Goal: Transaction & Acquisition: Obtain resource

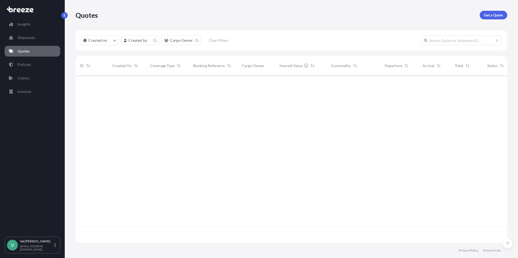
scroll to position [167, 428]
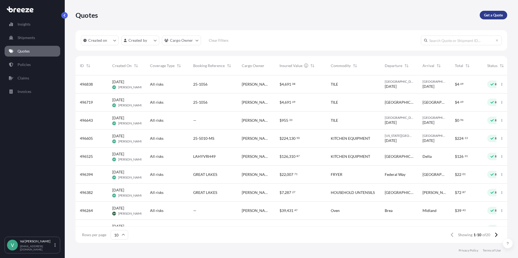
click at [487, 15] on p "Get a Quote" at bounding box center [493, 14] width 19 height 5
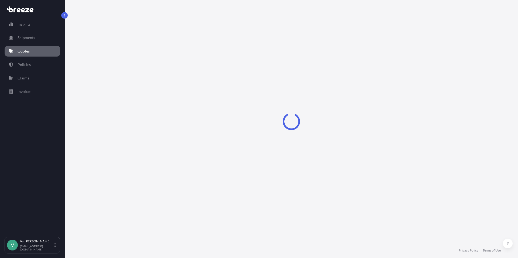
select select "Sea"
select select "1"
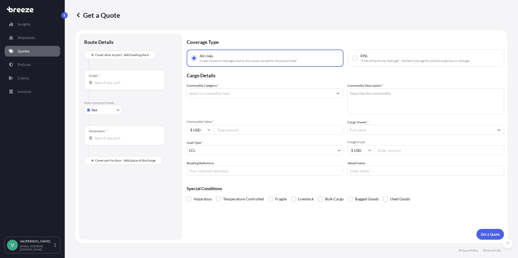
click at [105, 110] on body "Insights Shipments Quotes Policies Claims Invoices V [PERSON_NAME] [PERSON_NAME…" at bounding box center [259, 129] width 518 height 258
click at [103, 141] on div "Road" at bounding box center [102, 144] width 33 height 10
select select "Road"
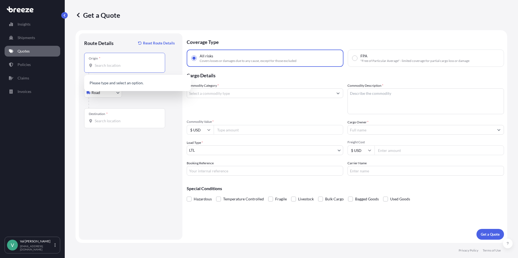
click at [116, 66] on input "Origin *" at bounding box center [127, 65] width 64 height 5
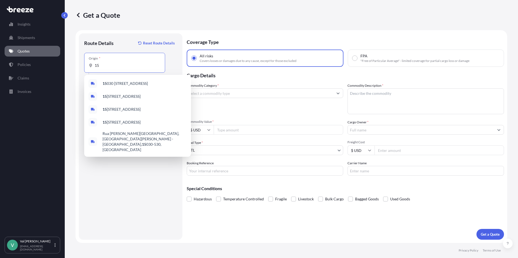
type input "1"
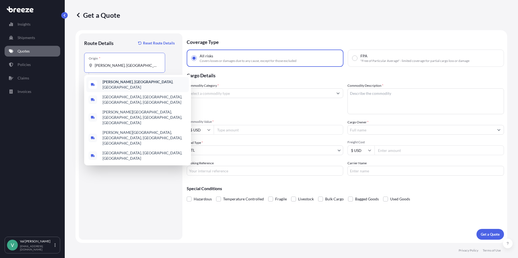
click at [116, 84] on b "[PERSON_NAME], [GEOGRAPHIC_DATA]" at bounding box center [138, 82] width 70 height 5
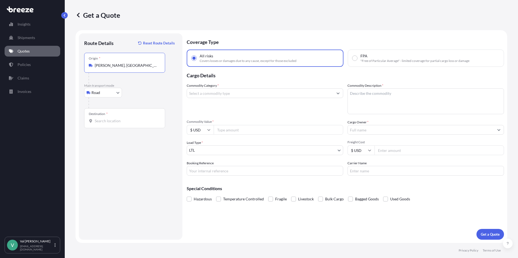
type input "[PERSON_NAME], [GEOGRAPHIC_DATA], [GEOGRAPHIC_DATA]"
click at [111, 122] on input "Destination *" at bounding box center [127, 120] width 64 height 5
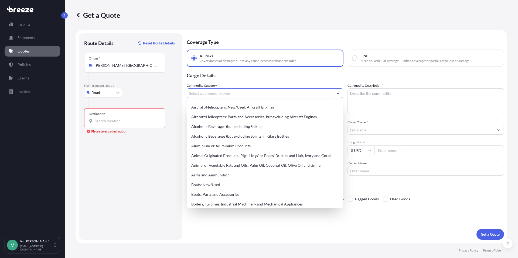
click at [229, 92] on input "Commodity Category *" at bounding box center [260, 93] width 146 height 10
click at [113, 121] on input "Destination * Please select a destination" at bounding box center [127, 120] width 64 height 5
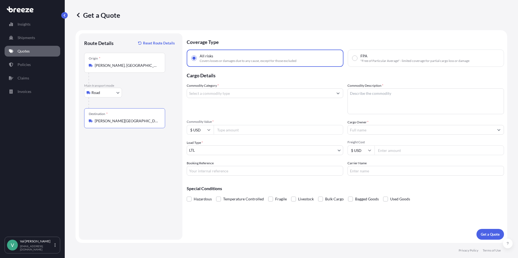
type input "[PERSON_NAME][GEOGRAPHIC_DATA], [GEOGRAPHIC_DATA]"
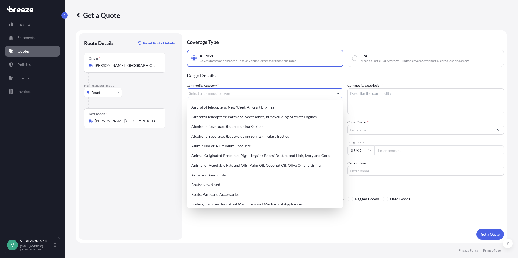
click at [209, 94] on input "Commodity Category *" at bounding box center [260, 93] width 146 height 10
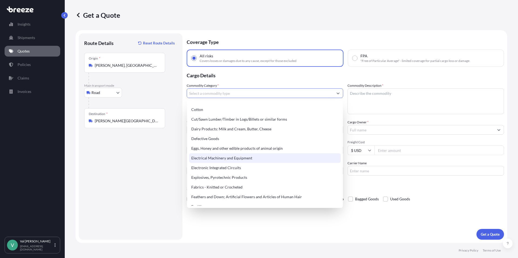
scroll to position [280, 0]
click at [236, 157] on div "Electrical Machinery and Equipment" at bounding box center [265, 157] width 152 height 10
type input "Electrical Machinery and Equipment"
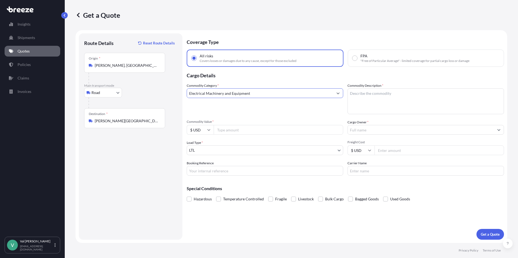
drag, startPoint x: 253, startPoint y: 93, endPoint x: 167, endPoint y: 90, distance: 86.1
click at [167, 90] on form "Route Details Reset Route Details Place of loading Road Road Rail Origin * [PER…" at bounding box center [292, 136] width 432 height 213
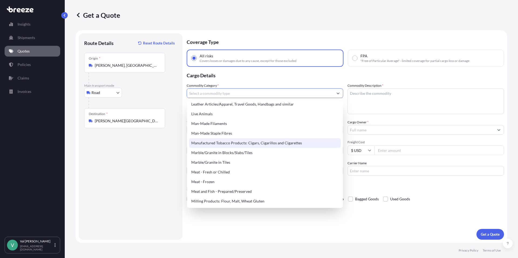
scroll to position [701, 0]
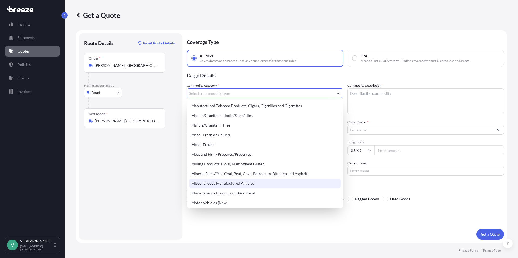
click at [241, 183] on div "Miscellaneous Manufactured Articles" at bounding box center [265, 184] width 152 height 10
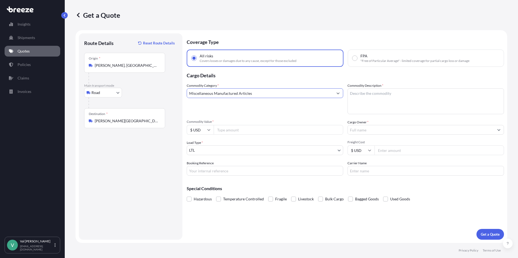
type input "Miscellaneous Manufactured Articles"
click at [234, 129] on input "Commodity Value *" at bounding box center [278, 130] width 129 height 10
type input "4767"
click at [234, 171] on input "Booking Reference" at bounding box center [265, 171] width 156 height 10
type input "GLW"
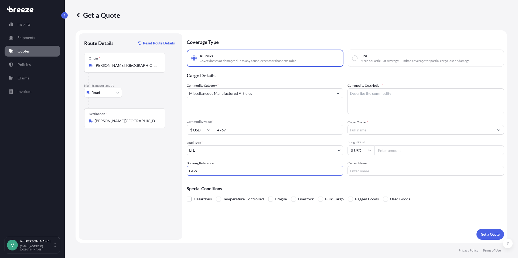
click at [392, 96] on textarea "Commodity Description *" at bounding box center [425, 101] width 156 height 26
type textarea "HEATED CABINET"
click at [389, 131] on input "Cargo Owner *" at bounding box center [421, 130] width 146 height 10
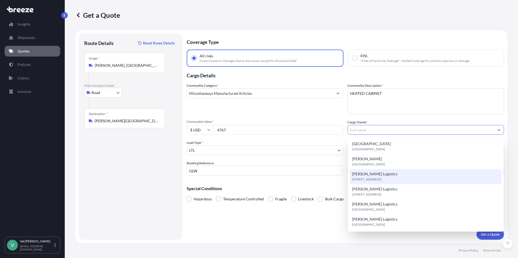
click at [380, 177] on span "[STREET_ADDRESS]" at bounding box center [366, 179] width 29 height 5
type input "[PERSON_NAME] Logistics"
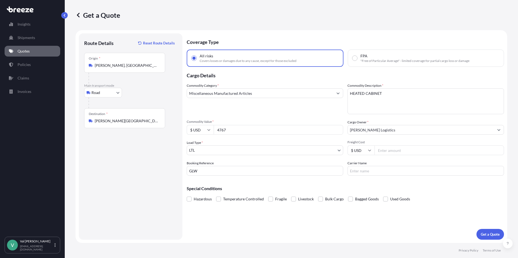
click at [390, 149] on input "Freight Cost" at bounding box center [438, 151] width 129 height 10
type input "233.82"
click at [379, 170] on input "Carrier Name" at bounding box center [425, 171] width 156 height 10
type input "TFORCE"
click at [487, 235] on p "Get a Quote" at bounding box center [490, 234] width 19 height 5
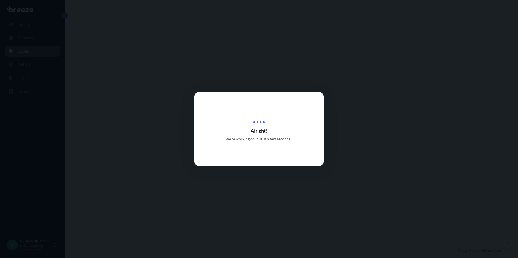
select select "Road"
select select "1"
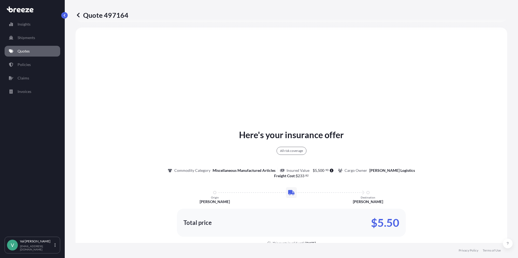
scroll to position [196, 0]
